Goal: Check status: Check status

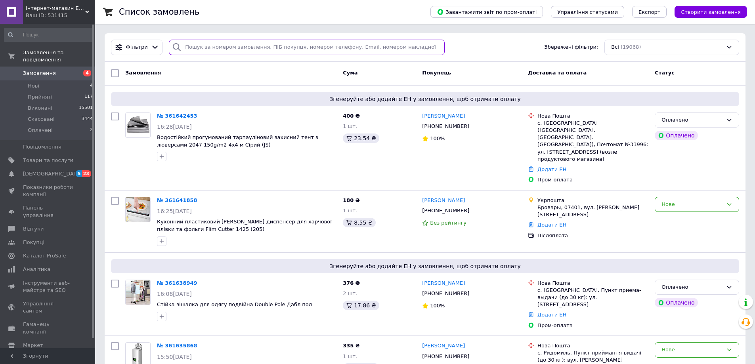
click at [226, 46] on input "search" at bounding box center [307, 47] width 276 height 15
paste input "20451243851808"
type input "20451243851808"
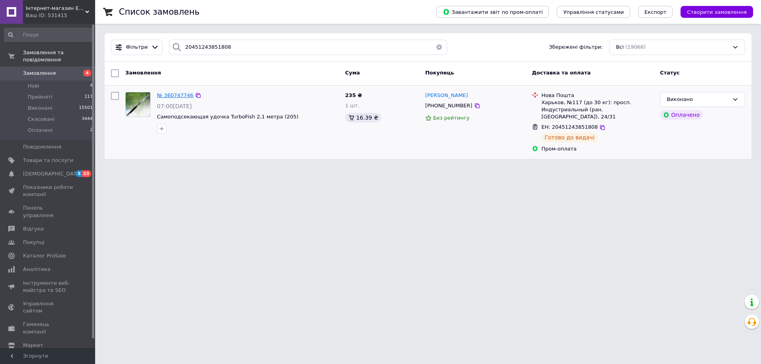
click at [174, 94] on span "№ 360747746" at bounding box center [175, 95] width 36 height 6
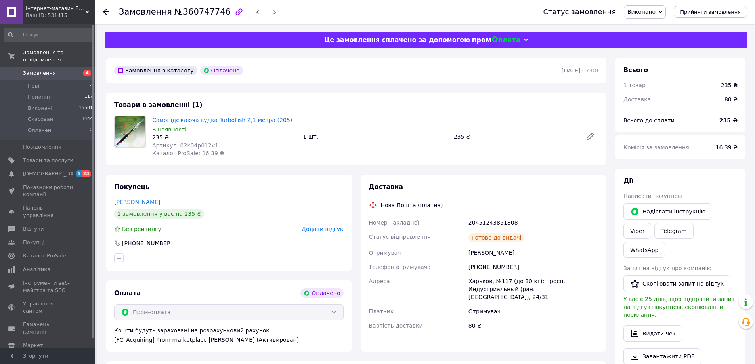
click at [290, 82] on div "Замовлення з каталогу Оплачено [DATE] 07:00" at bounding box center [356, 70] width 500 height 25
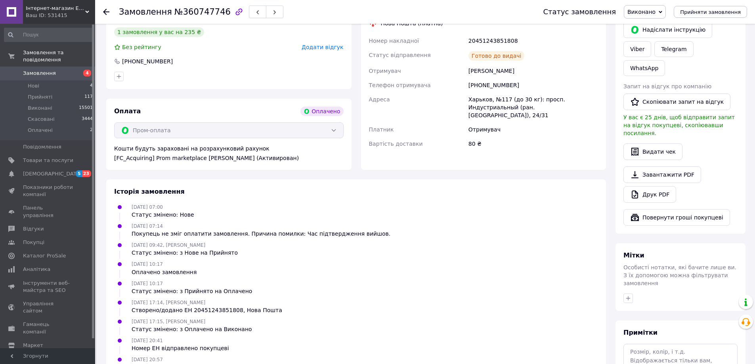
scroll to position [218, 0]
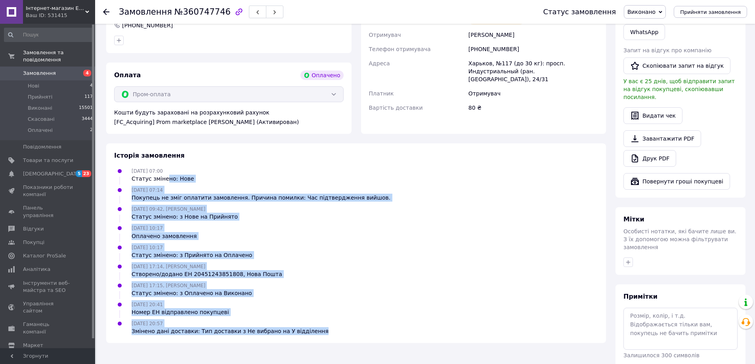
drag, startPoint x: 163, startPoint y: 179, endPoint x: 338, endPoint y: 332, distance: 232.3
click at [338, 332] on ul "[DATE] 07:00 Статус змінено: Нове [DATE] 07:14 Покупець не зміг оплатити замовл…" at bounding box center [356, 251] width 484 height 168
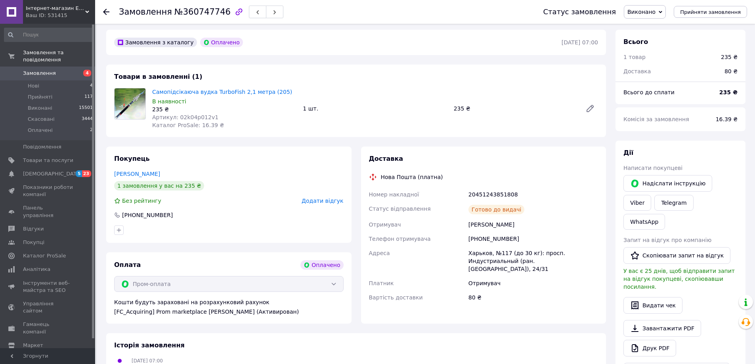
scroll to position [0, 0]
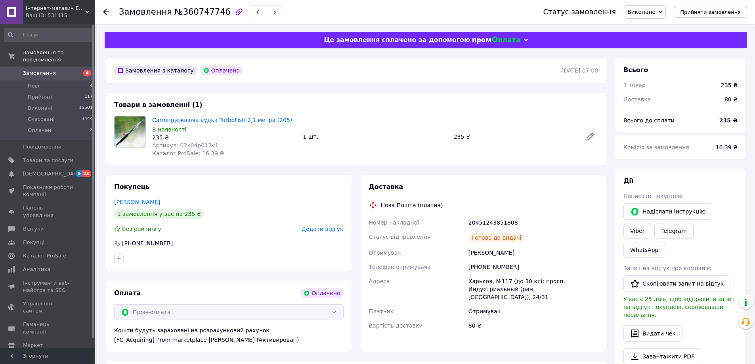
click at [147, 245] on div "[PHONE_NUMBER]" at bounding box center [147, 243] width 52 height 8
copy div "380984441576"
click at [103, 7] on div at bounding box center [111, 12] width 16 height 24
click at [107, 11] on icon at bounding box center [106, 12] width 6 height 6
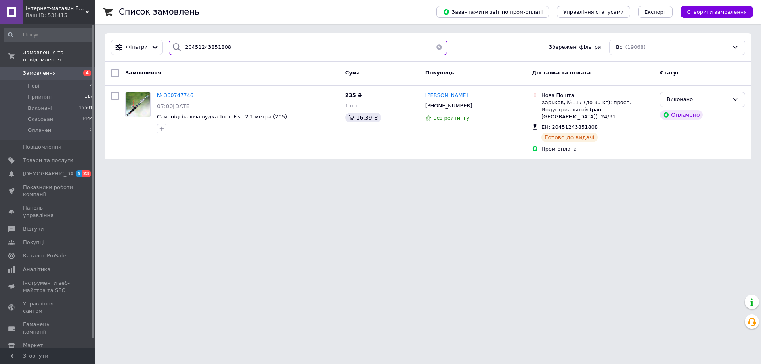
click at [203, 49] on input "20451243851808" at bounding box center [308, 47] width 278 height 15
paste input "380984441576"
type input "380984441576"
click at [658, 168] on html "Інтернет-магазин EXUS Ваш ID: 531415 Сайт Інтернет-магазин EXUS Кабінет покупця…" at bounding box center [380, 84] width 761 height 168
click at [154, 93] on div "№ 360747746 07:00[DATE] Самоподсекающая удочка TurboFish 2,1 метра (205)" at bounding box center [248, 113] width 188 height 48
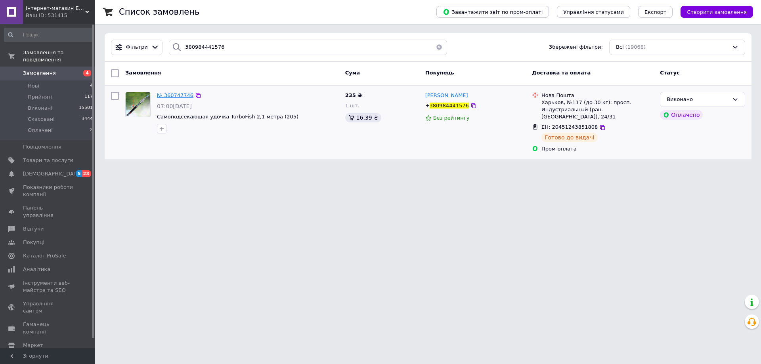
click at [161, 93] on span "№ 360747746" at bounding box center [175, 95] width 36 height 6
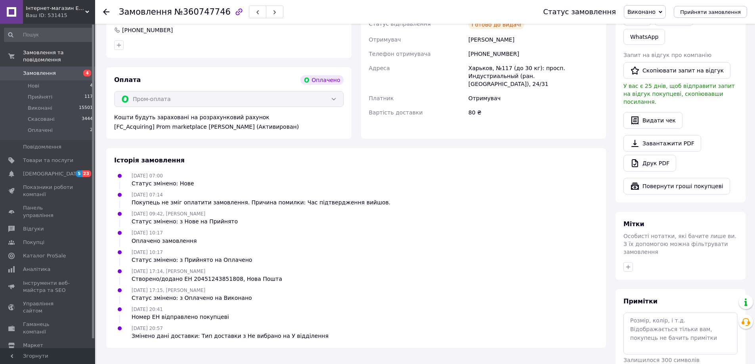
scroll to position [218, 0]
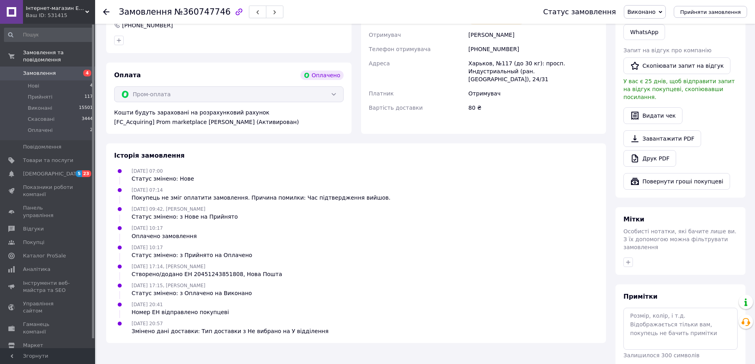
click at [127, 63] on div "Оплата Оплачено Пром-оплата Кошти будуть зараховані на розрахунковий рахунок [F…" at bounding box center [228, 98] width 245 height 71
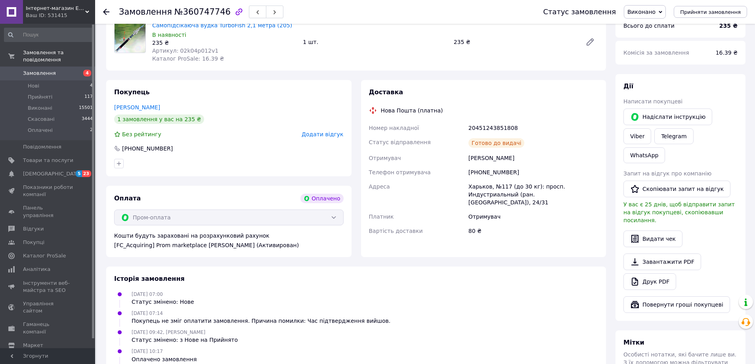
scroll to position [0, 0]
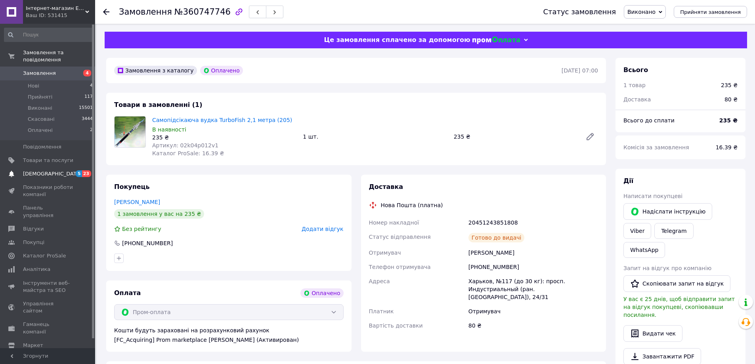
click at [57, 170] on span "[DEMOGRAPHIC_DATA]" at bounding box center [48, 173] width 50 height 7
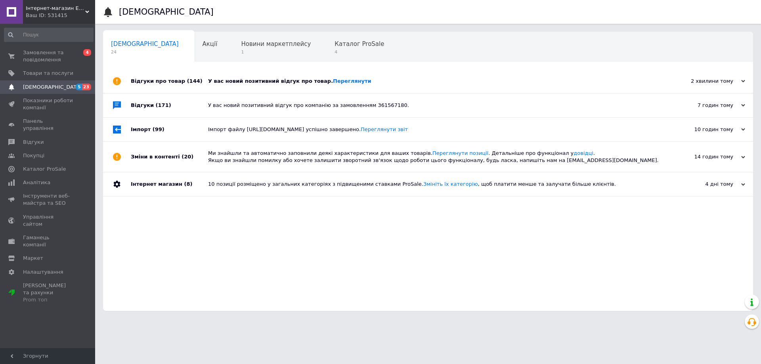
click at [247, 78] on div "У вас новий позитивний відгук про товар. [GEOGRAPHIC_DATA]" at bounding box center [437, 81] width 458 height 7
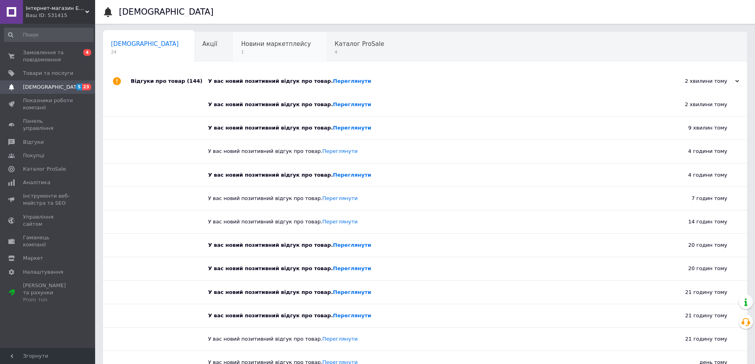
click at [241, 54] on span "1" at bounding box center [276, 52] width 70 height 6
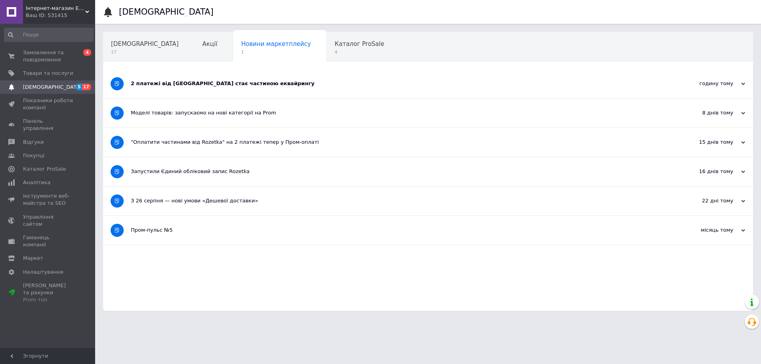
click at [210, 81] on div "2 платежі від [GEOGRAPHIC_DATA] стає частиною еквайрингу" at bounding box center [398, 83] width 535 height 7
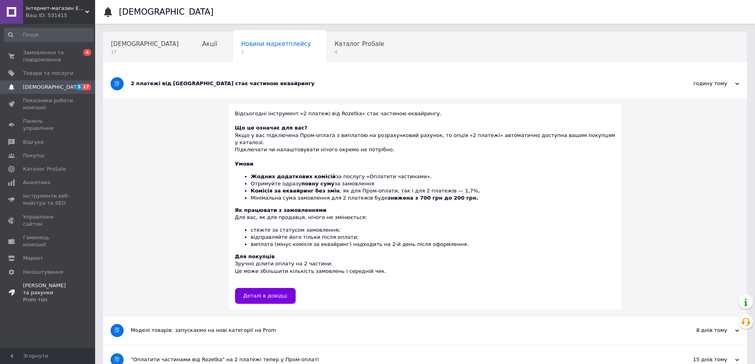
click at [47, 279] on link "[PERSON_NAME] та рахунки Prom топ" at bounding box center [49, 293] width 98 height 28
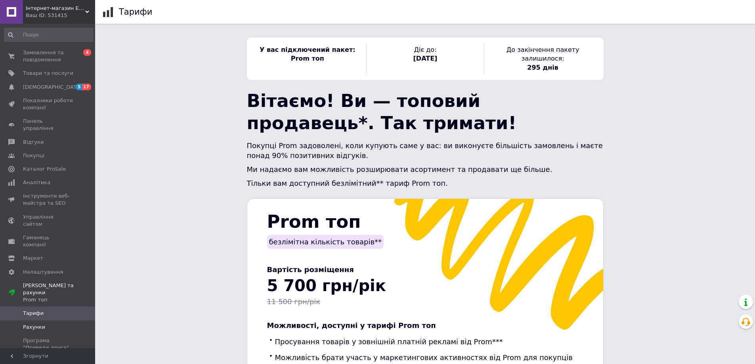
click at [53, 324] on span "Рахунки" at bounding box center [48, 327] width 50 height 7
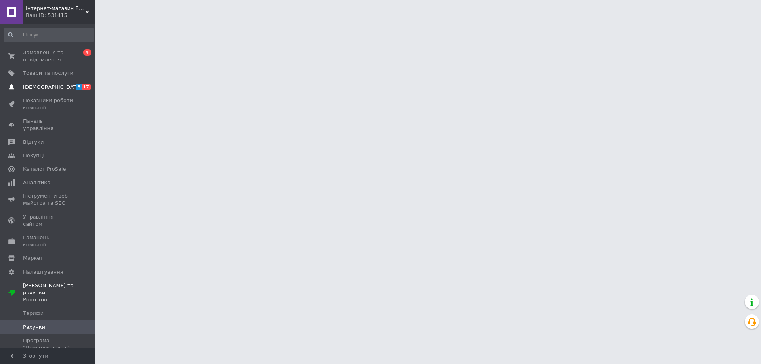
click at [61, 82] on link "[DEMOGRAPHIC_DATA] 5 17" at bounding box center [49, 86] width 98 height 13
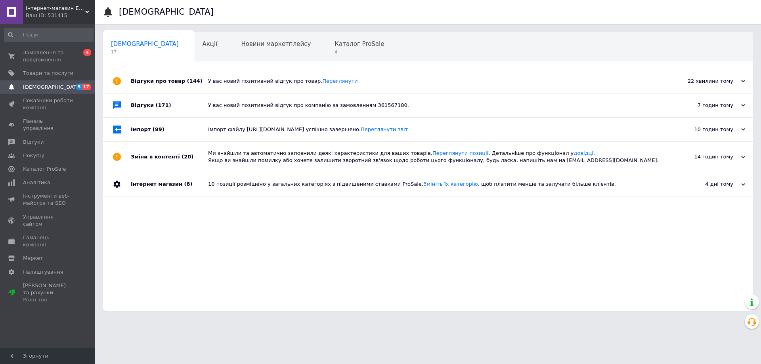
click at [272, 81] on div "У вас новий позитивний відгук про товар. [GEOGRAPHIC_DATA]" at bounding box center [437, 81] width 458 height 7
